Goal: Task Accomplishment & Management: Use online tool/utility

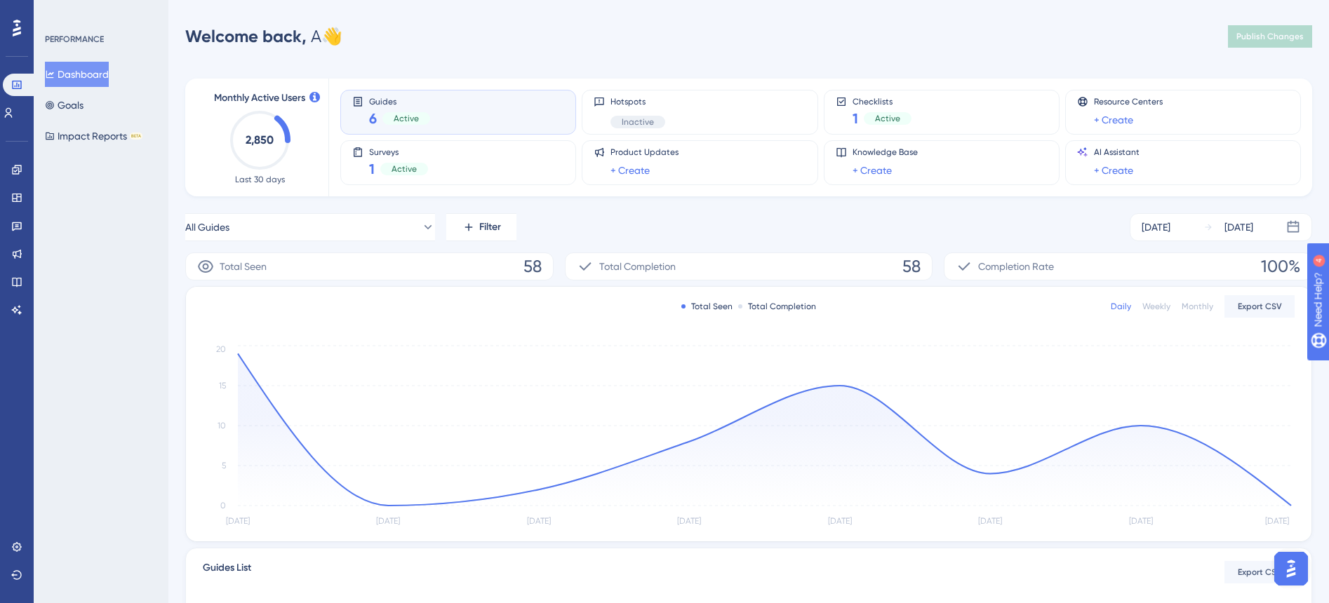
scroll to position [88, 0]
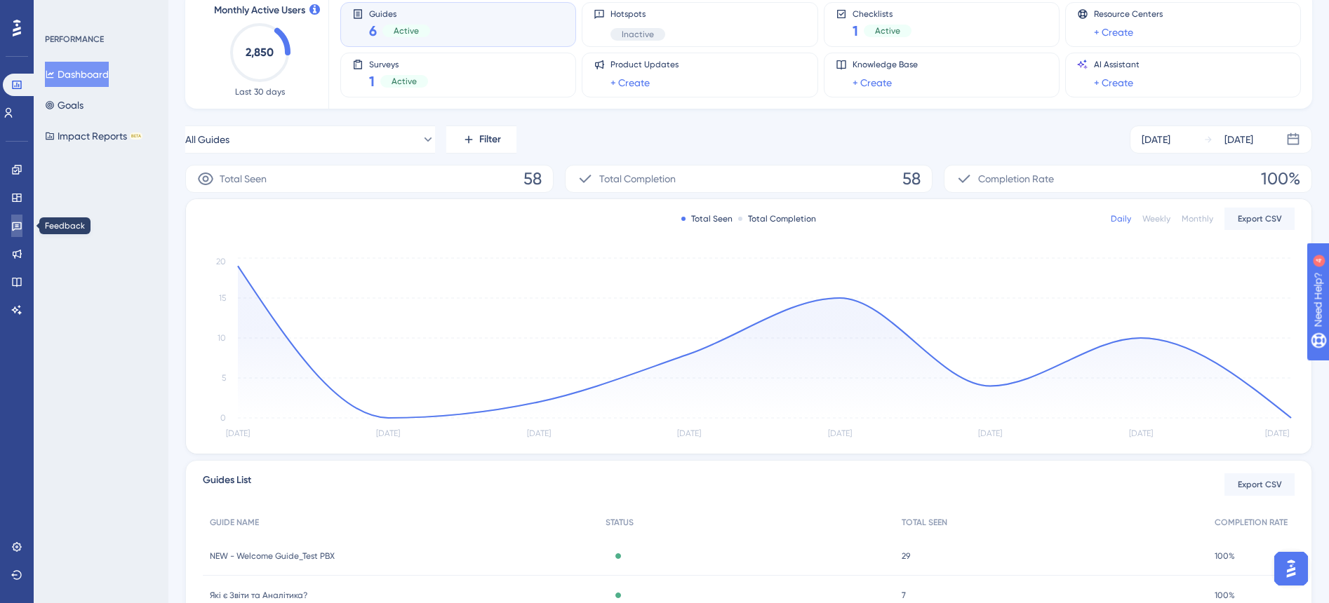
click at [14, 222] on icon at bounding box center [17, 226] width 10 height 9
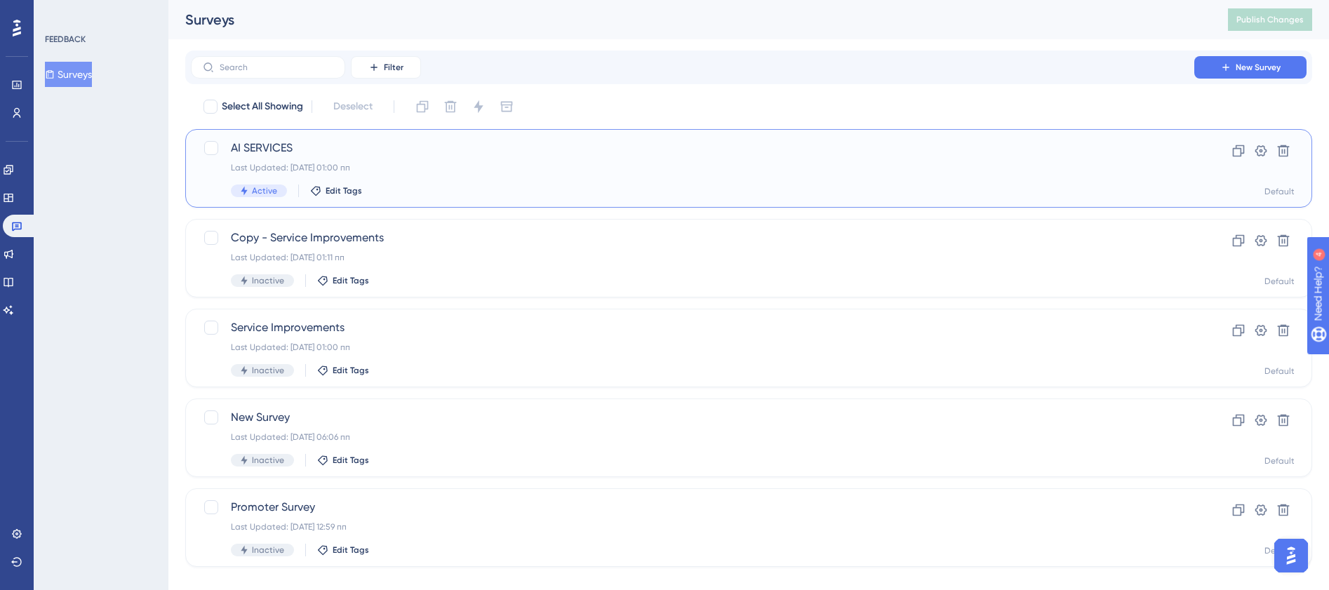
click at [437, 162] on div "Last Updated: [DATE] 01:00 пп" at bounding box center [692, 167] width 923 height 11
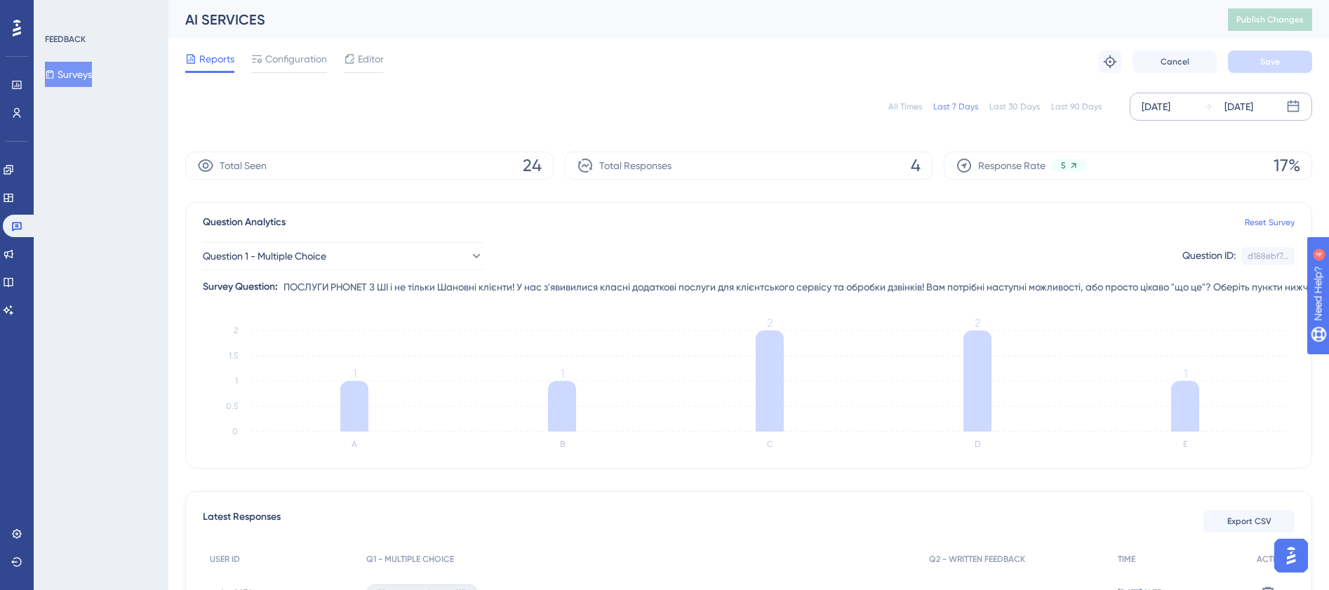
click at [1159, 109] on div "[DATE]" at bounding box center [1156, 106] width 29 height 17
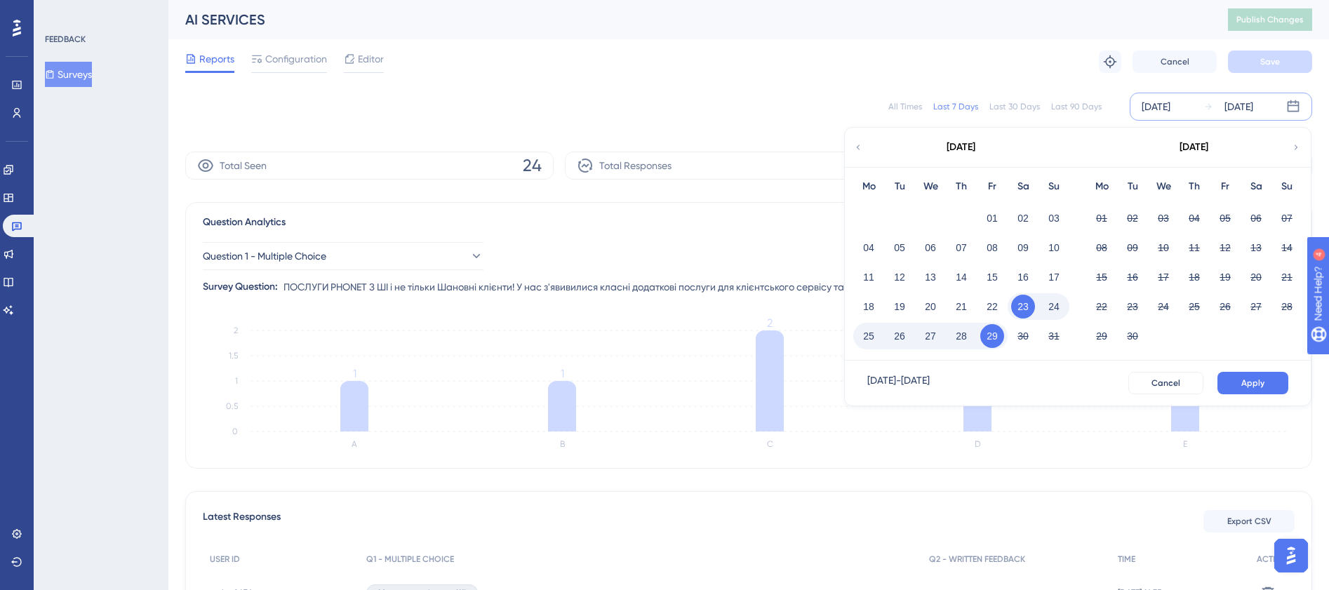
click at [966, 338] on button "28" at bounding box center [961, 336] width 24 height 24
click at [1248, 375] on button "Apply" at bounding box center [1252, 383] width 71 height 22
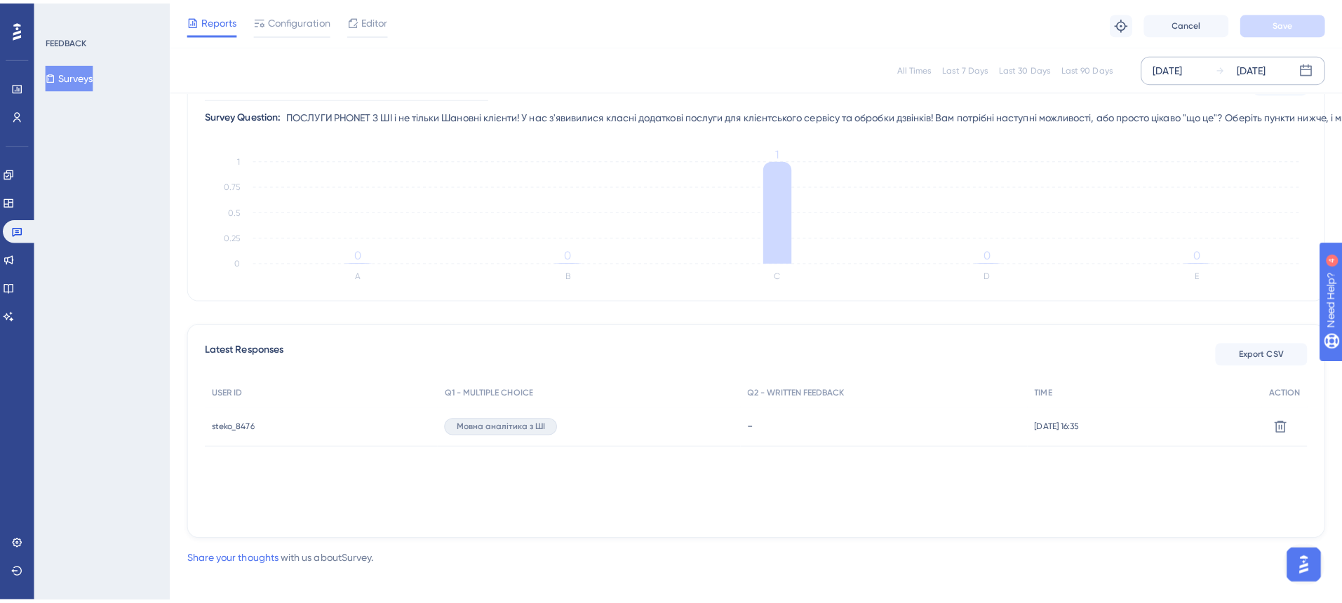
scroll to position [93, 0]
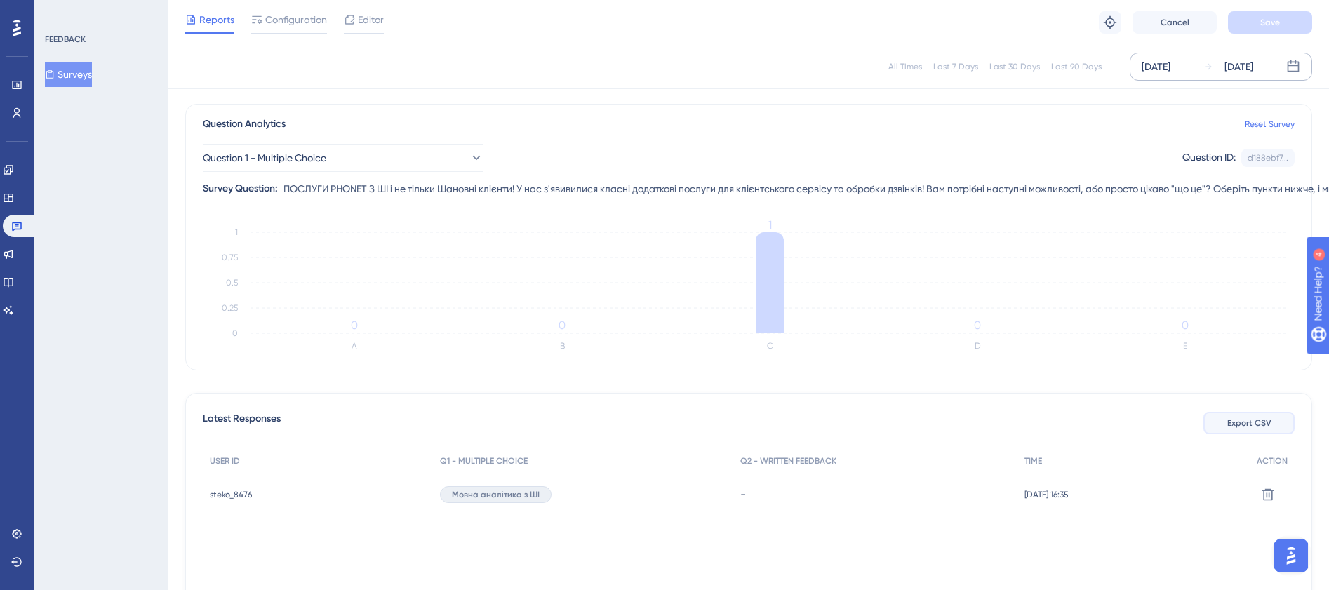
click at [1246, 421] on span "Export CSV" at bounding box center [1249, 423] width 44 height 11
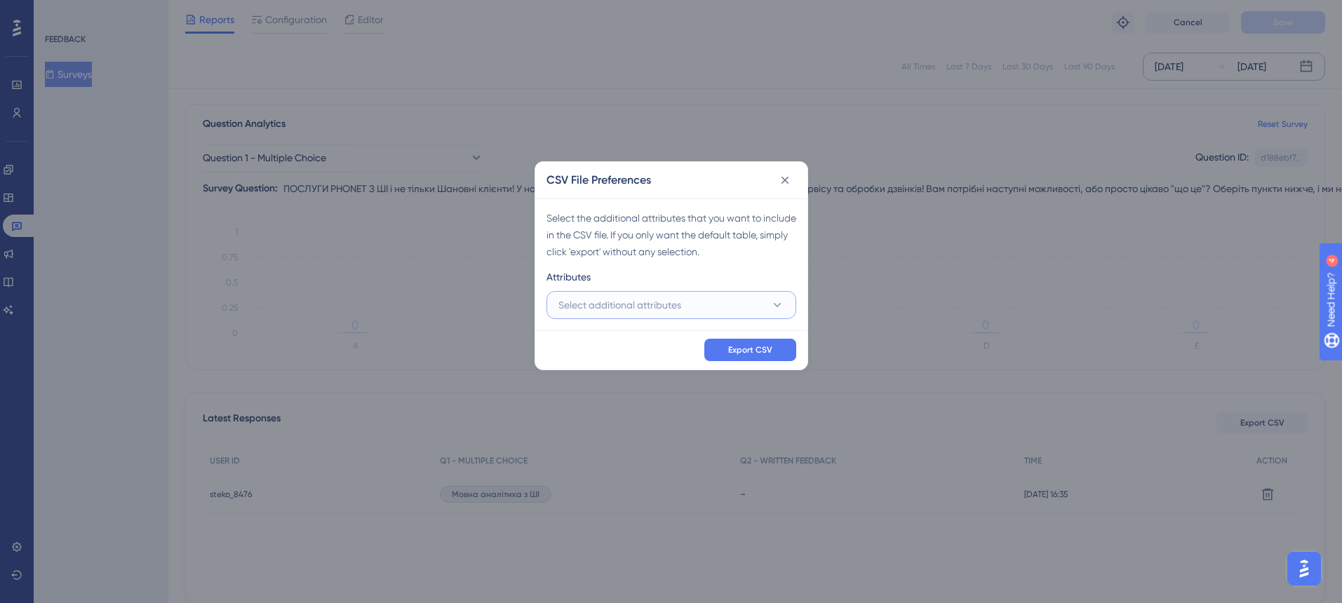
click at [716, 301] on button "Select additional attributes" at bounding box center [672, 305] width 250 height 28
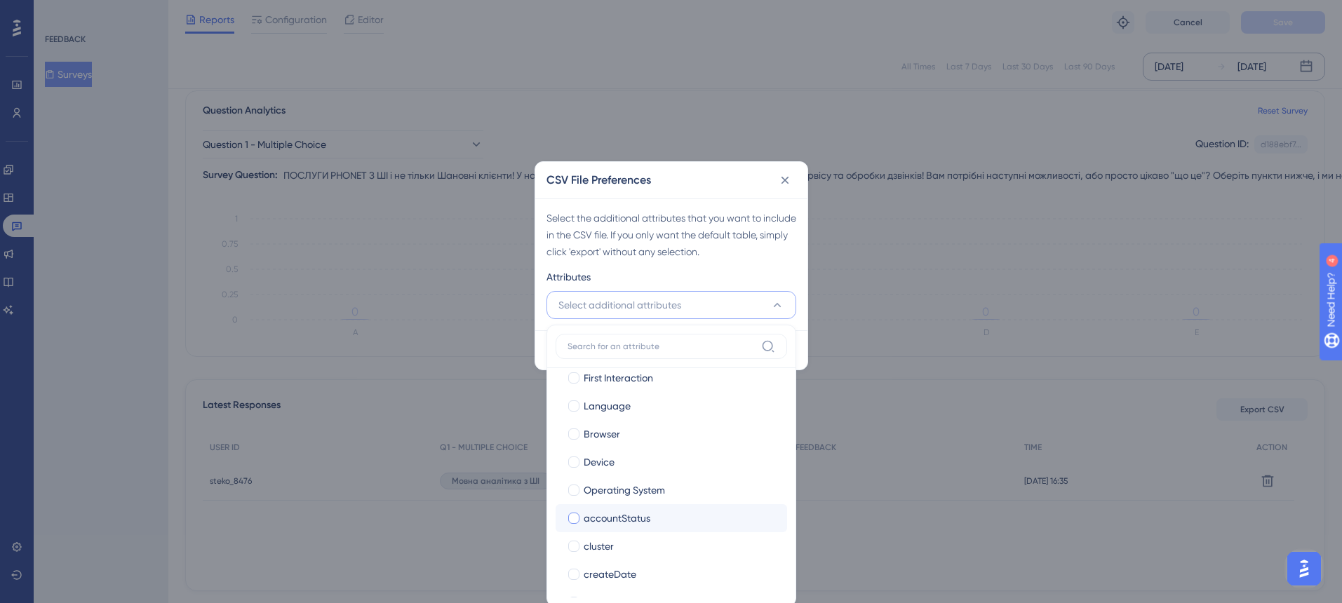
scroll to position [175, 0]
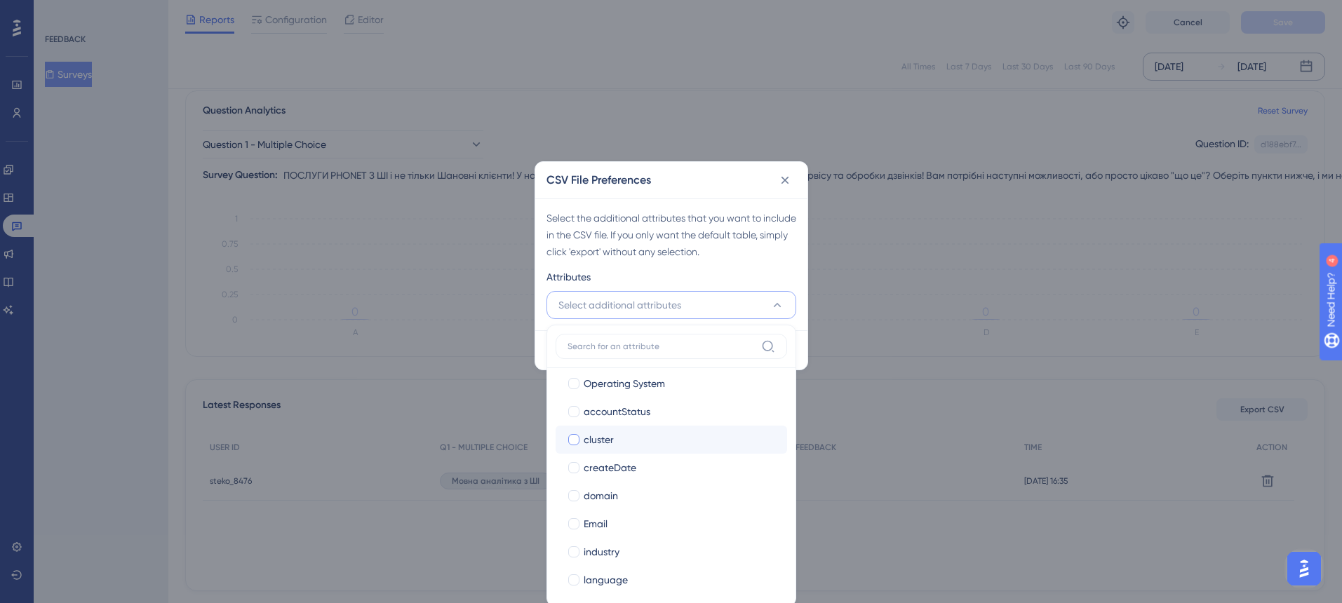
click at [571, 439] on div at bounding box center [573, 439] width 11 height 11
checkbox input "true"
click at [568, 495] on div at bounding box center [573, 495] width 11 height 11
checkbox input "true"
click at [575, 519] on div at bounding box center [573, 524] width 11 height 11
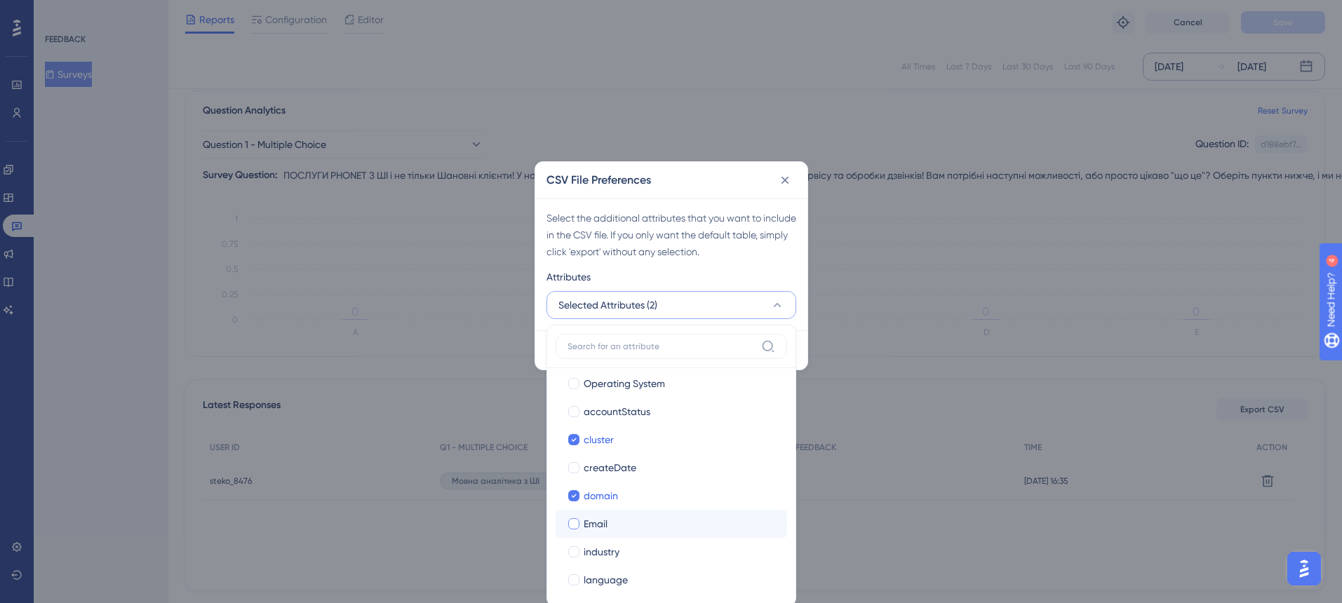
checkbox input "true"
click at [575, 555] on div at bounding box center [573, 552] width 11 height 11
checkbox input "true"
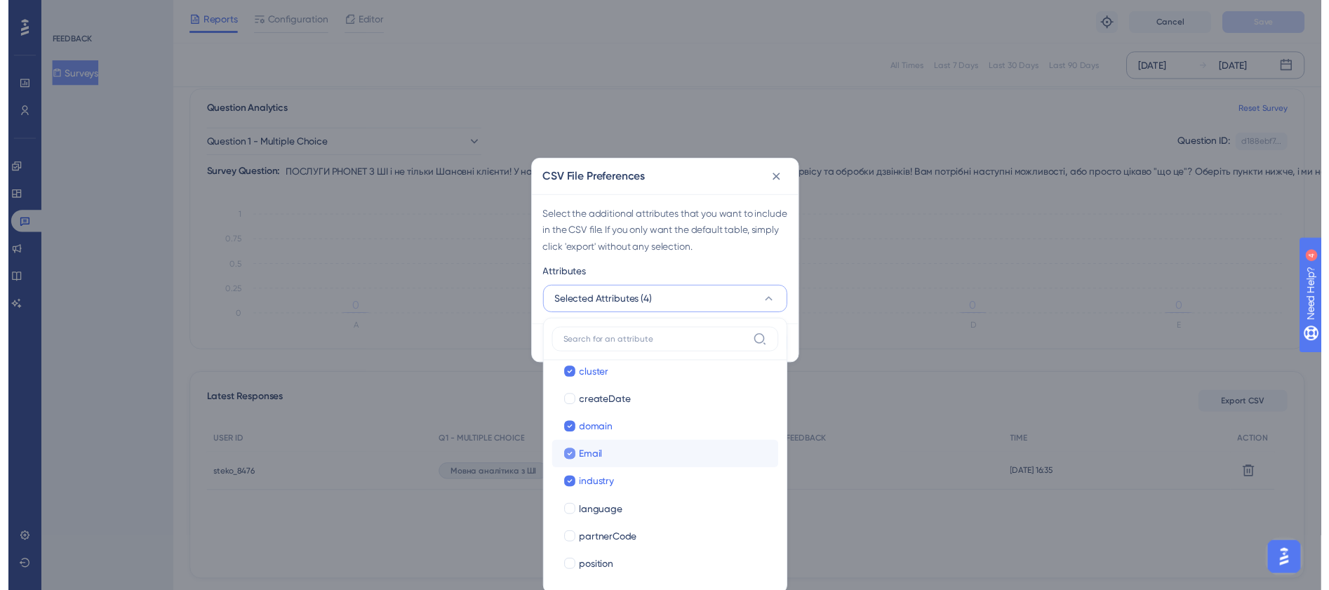
scroll to position [321, 0]
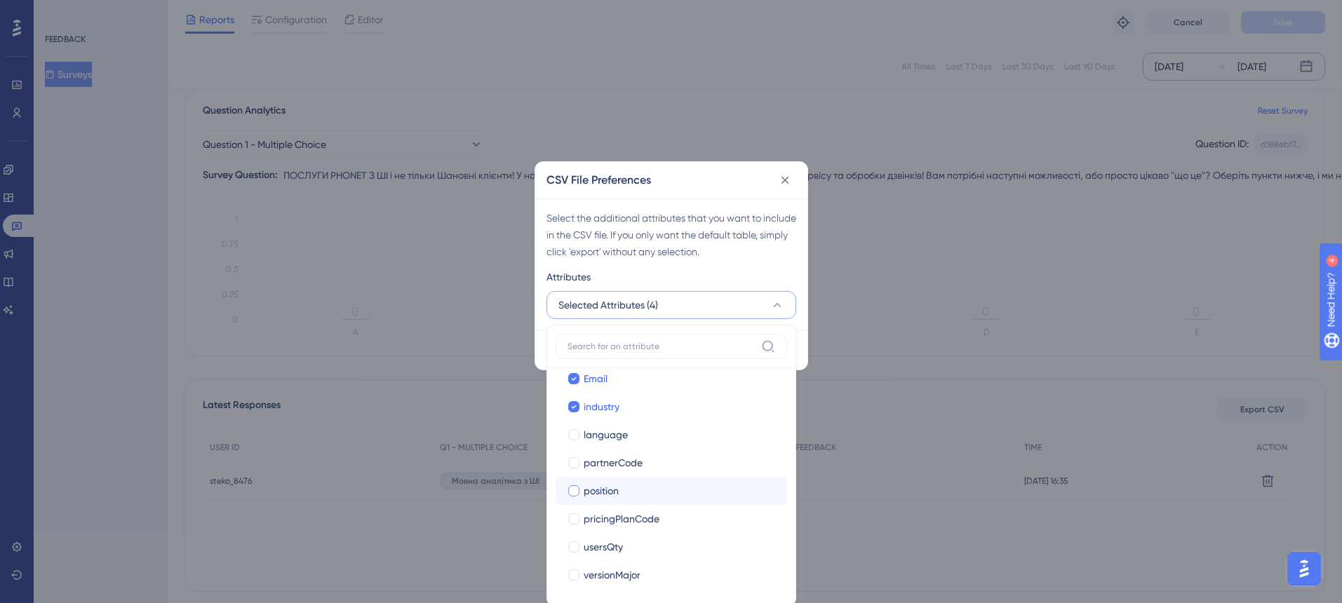
click at [570, 486] on div at bounding box center [573, 491] width 11 height 11
checkbox input "true"
click at [574, 545] on div at bounding box center [573, 547] width 11 height 11
checkbox input "true"
click at [777, 265] on div "Select the additional attributes that you want to include in the CSV file. If y…" at bounding box center [671, 265] width 272 height 132
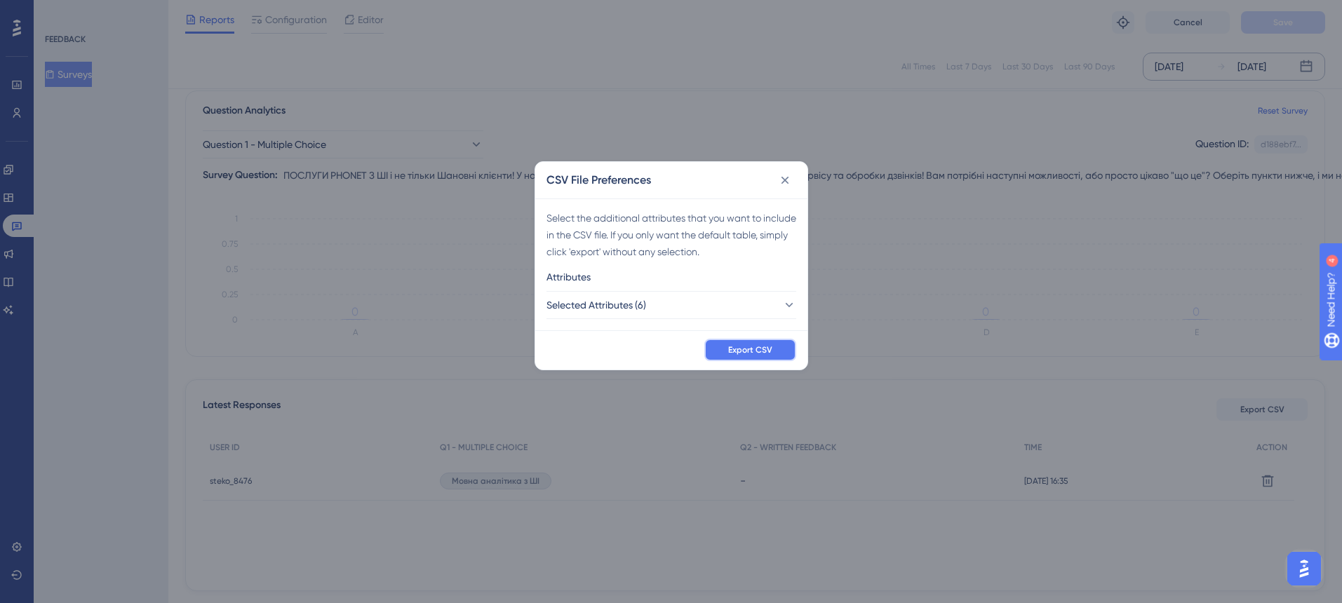
click at [751, 349] on span "Export CSV" at bounding box center [750, 350] width 44 height 11
